Goal: Task Accomplishment & Management: Manage account settings

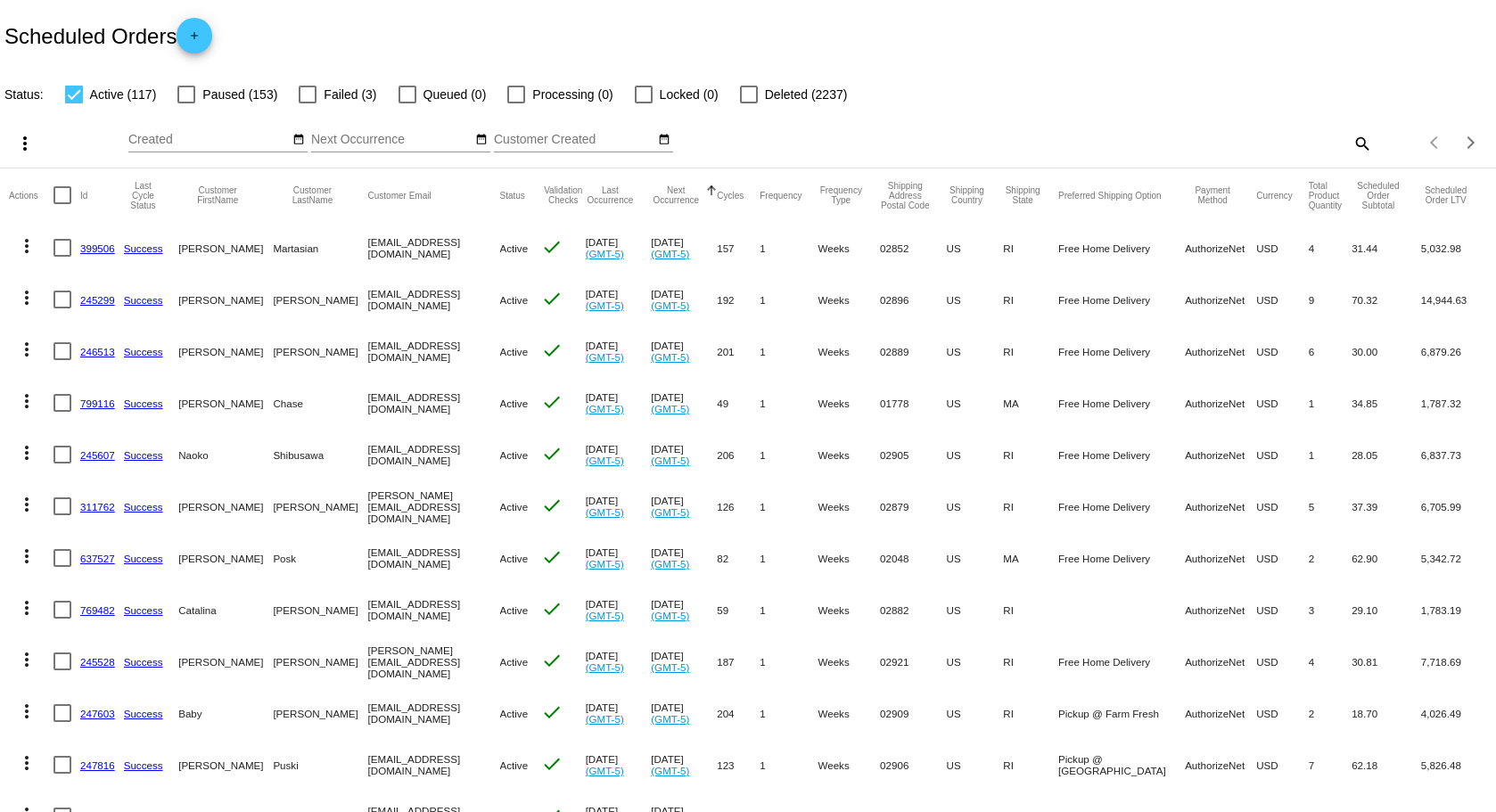
scroll to position [89, 0]
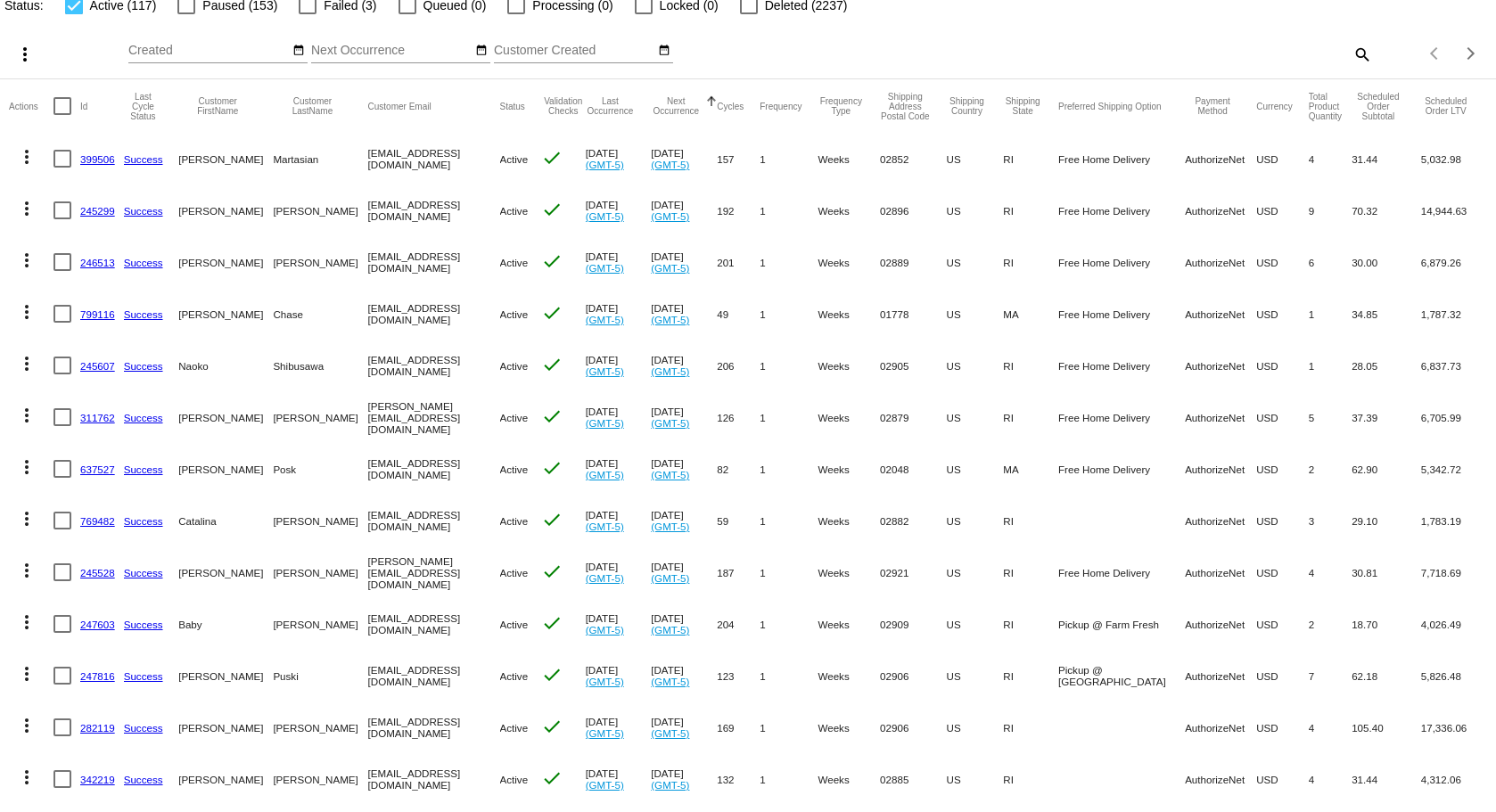
click at [189, 11] on div at bounding box center [186, 5] width 17 height 17
click at [186, 15] on input "Paused (153)" at bounding box center [186, 15] width 1 height 1
checkbox input "true"
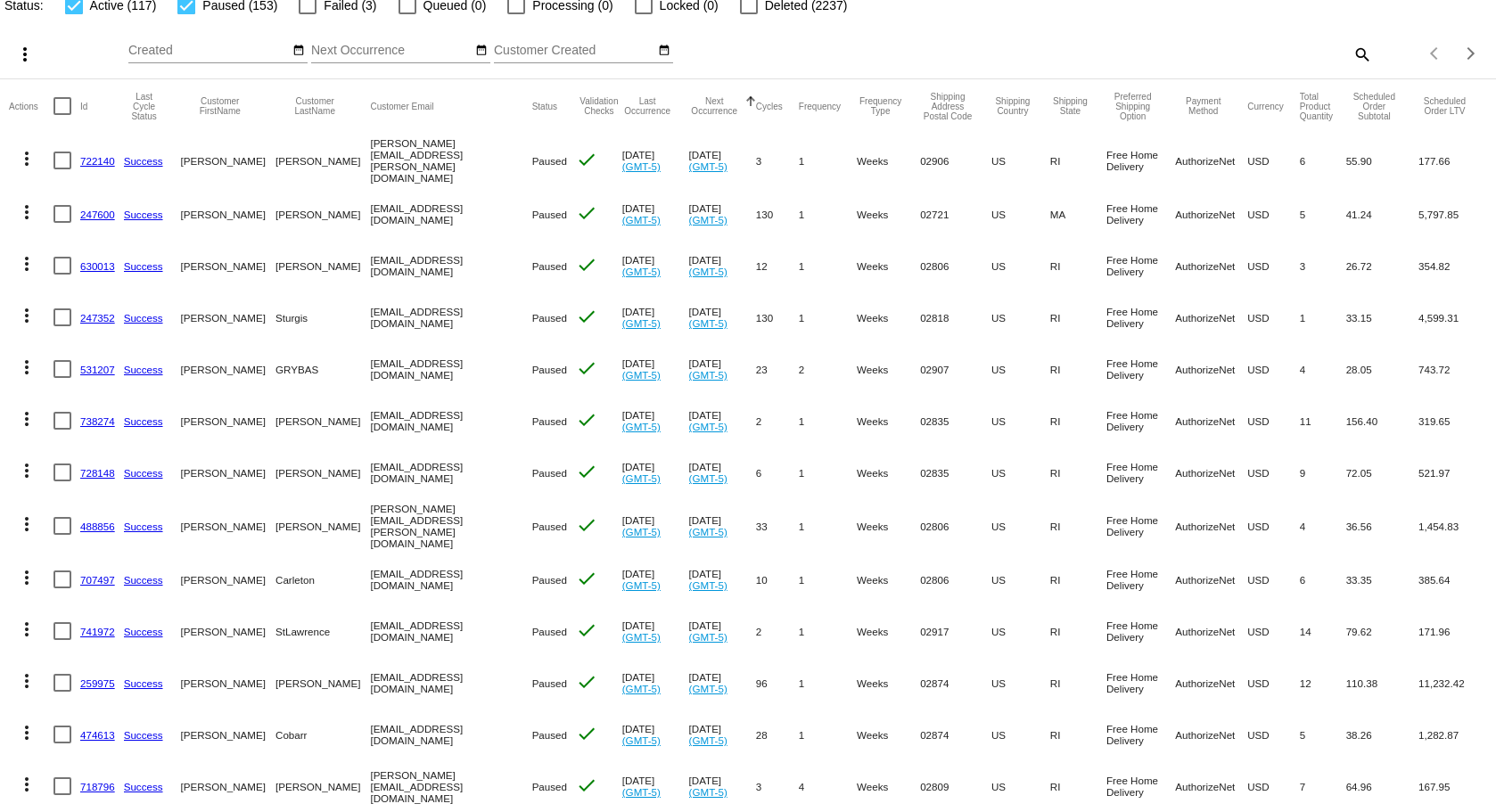
click at [76, 7] on div at bounding box center [74, 5] width 17 height 17
click at [74, 15] on input "Active (117)" at bounding box center [73, 15] width 1 height 1
checkbox input "false"
click at [1351, 51] on mat-icon "search" at bounding box center [1361, 54] width 21 height 28
click at [1305, 57] on input "Search" at bounding box center [1184, 51] width 373 height 15
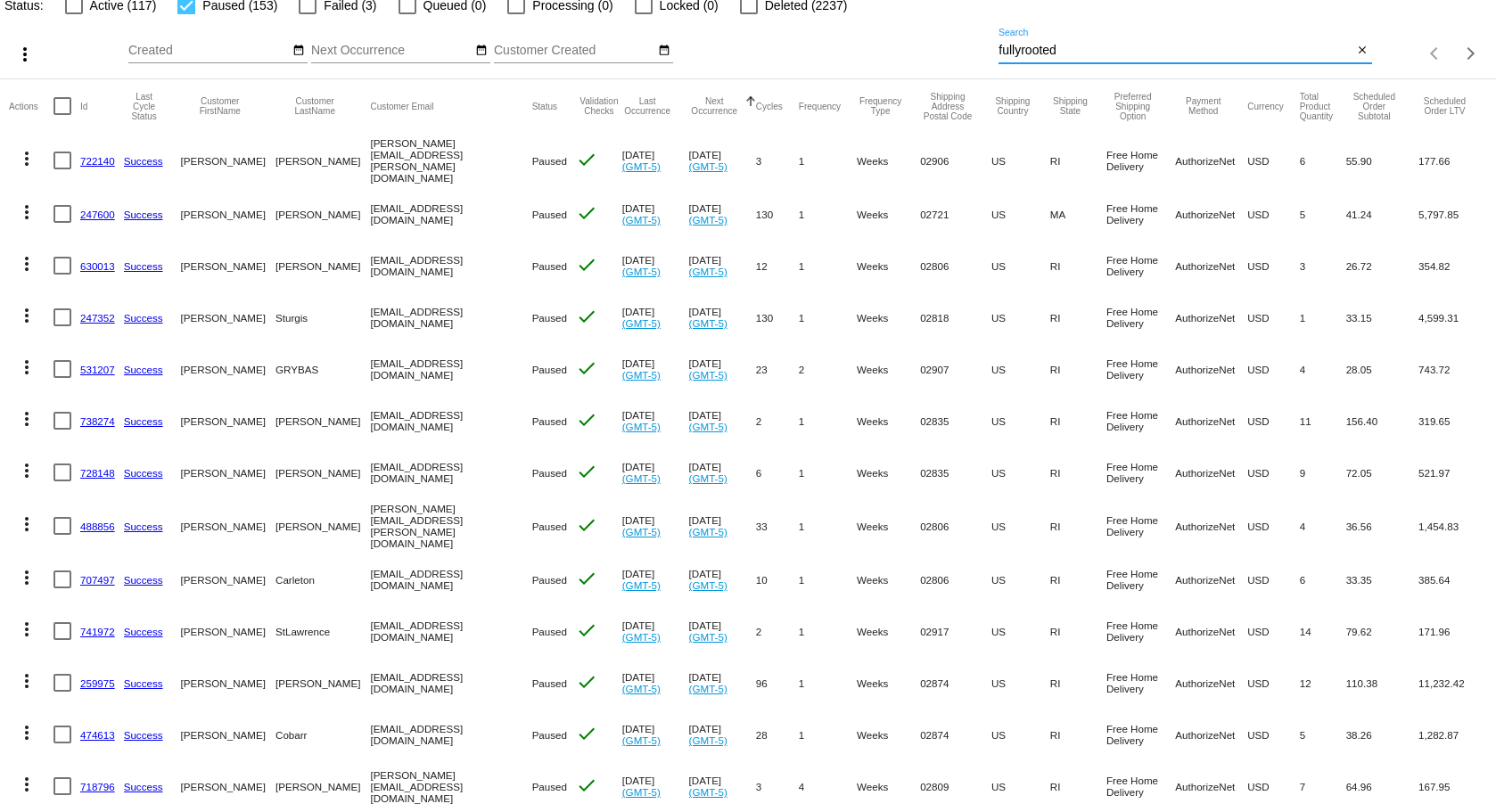
type input "fullyrooted"
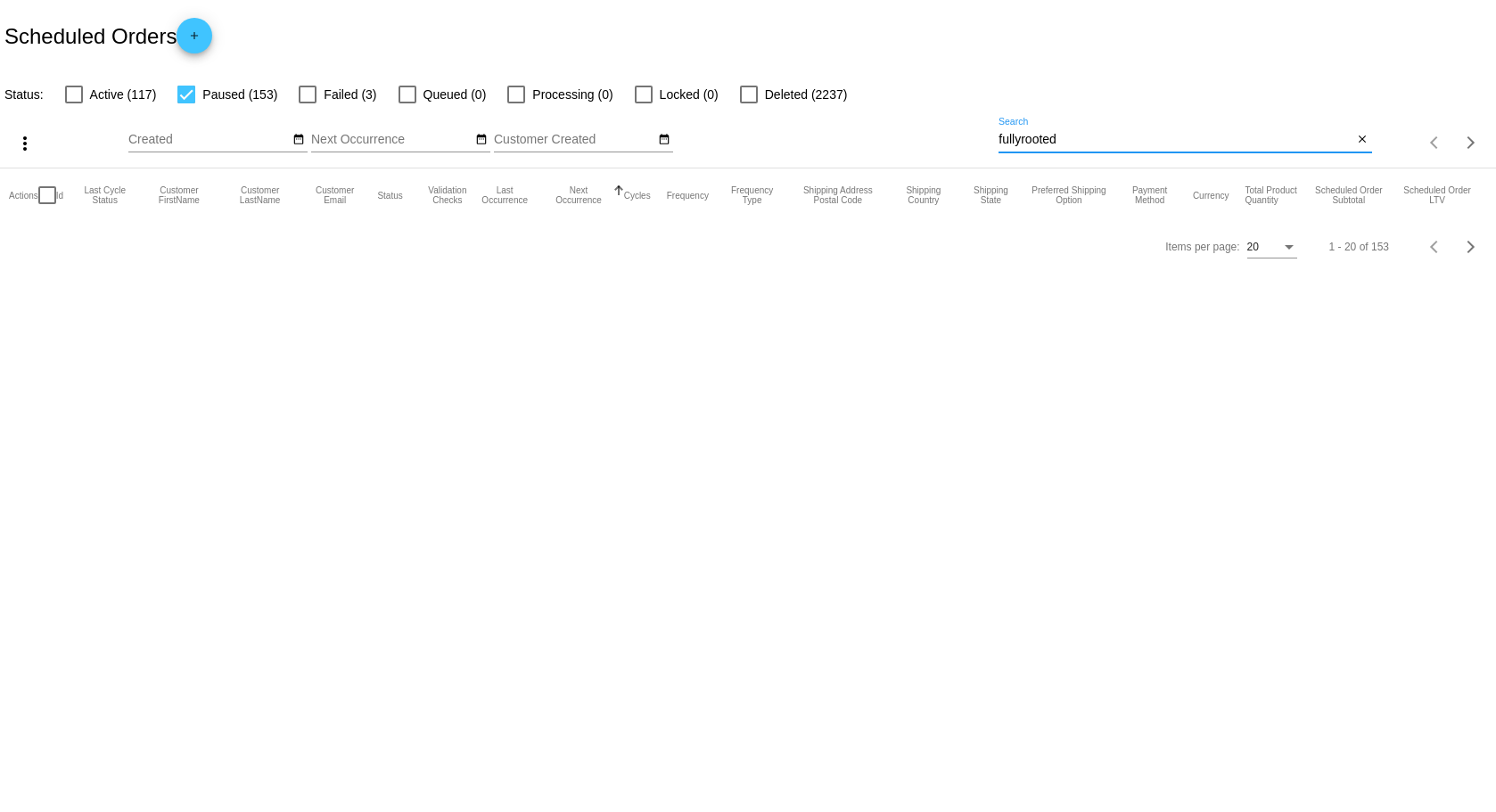
scroll to position [0, 0]
drag, startPoint x: 1060, startPoint y: 138, endPoint x: 987, endPoint y: 136, distance: 73.0
click at [987, 136] on div "more_vert Sep Jan Feb Mar [DATE]" at bounding box center [748, 136] width 1496 height 63
type input "crisp"
click at [1367, 143] on mat-icon "close" at bounding box center [1363, 140] width 13 height 15
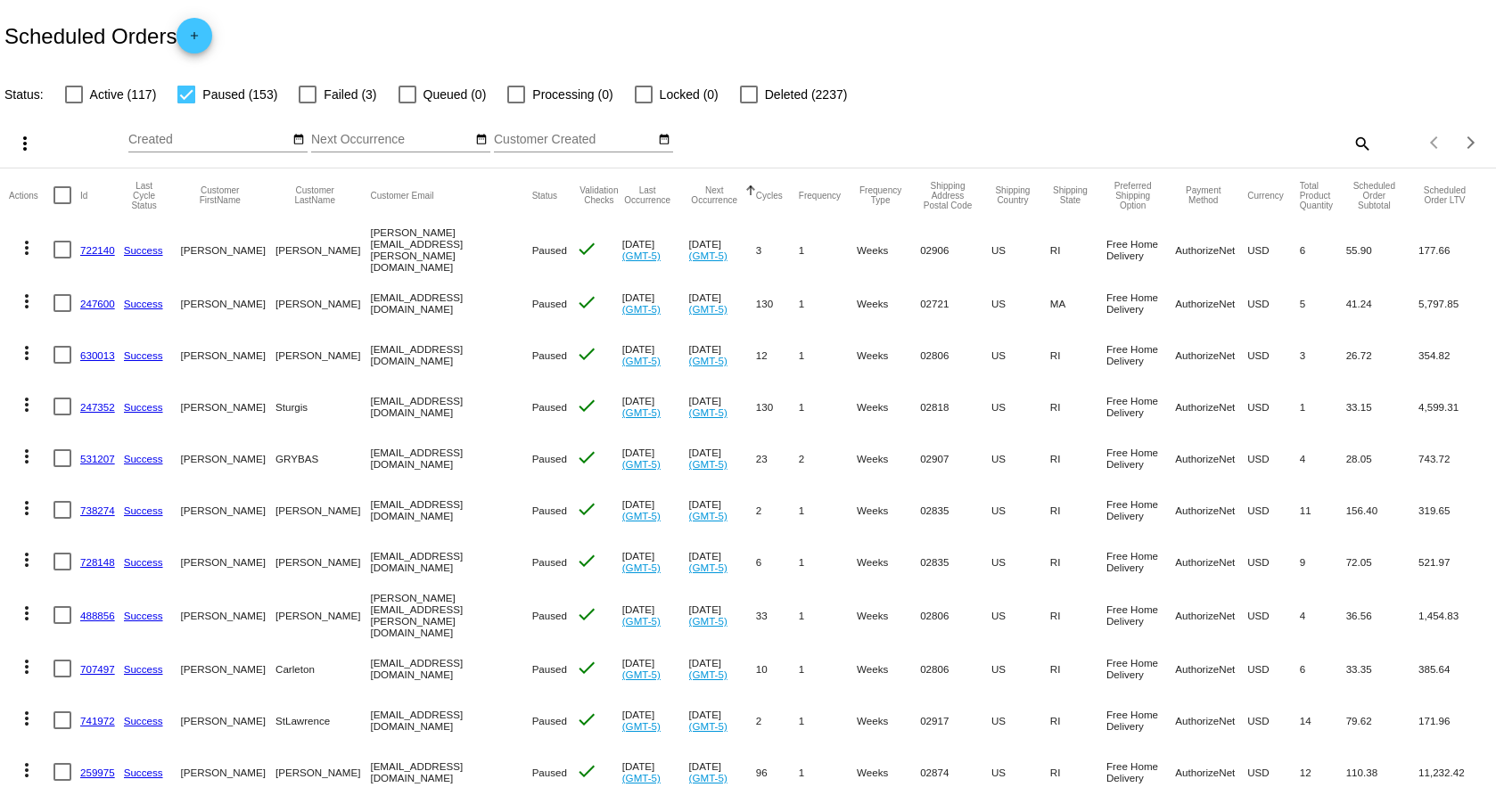
drag, startPoint x: 459, startPoint y: 246, endPoint x: 329, endPoint y: 245, distance: 130.0
click at [370, 245] on mat-cell "[PERSON_NAME][EMAIL_ADDRESS][PERSON_NAME][DOMAIN_NAME]" at bounding box center [450, 249] width 161 height 55
copy mat-cell "[PERSON_NAME][EMAIL_ADDRESS][PERSON_NAME][DOMAIN_NAME]"
